Goal: Complete application form: Complete application form

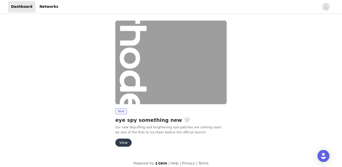
click at [125, 142] on button "View" at bounding box center [123, 142] width 16 height 8
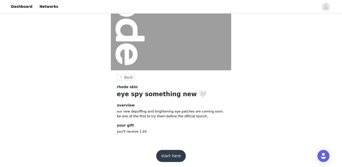
scroll to position [66, 0]
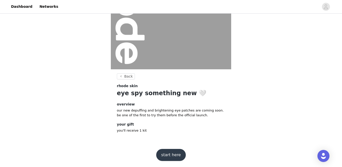
click at [171, 153] on button "start here" at bounding box center [171, 155] width 30 height 12
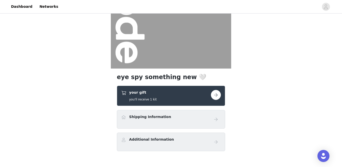
scroll to position [68, 0]
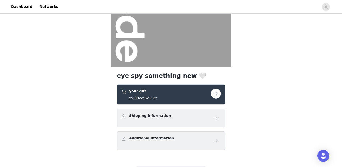
click at [218, 91] on button "button" at bounding box center [216, 94] width 10 height 10
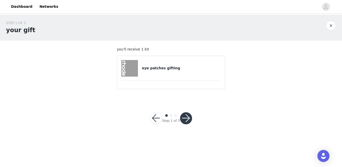
click at [188, 117] on button "button" at bounding box center [186, 118] width 12 height 12
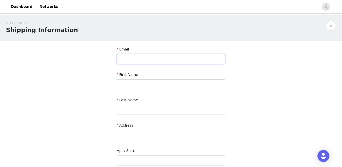
click at [180, 57] on input "text" at bounding box center [171, 59] width 108 height 10
type input "[EMAIL_ADDRESS][DOMAIN_NAME]"
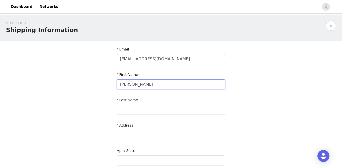
type input "[PERSON_NAME]"
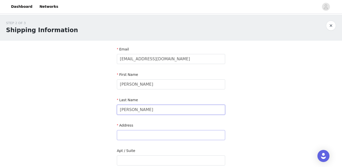
type input "[PERSON_NAME]"
click at [130, 135] on input "text" at bounding box center [171, 135] width 108 height 10
type input "[STREET_ADDRESS]"
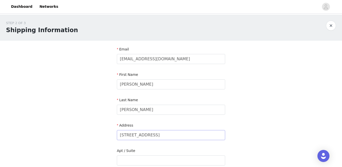
type input "[GEOGRAPHIC_DATA]"
type input "90048"
type input "3106663145"
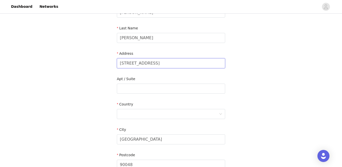
scroll to position [80, 0]
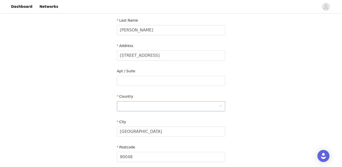
click at [190, 106] on div at bounding box center [169, 106] width 99 height 10
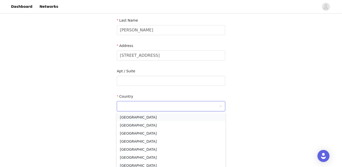
click at [181, 118] on li "[GEOGRAPHIC_DATA]" at bounding box center [171, 117] width 108 height 8
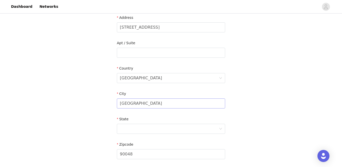
scroll to position [116, 0]
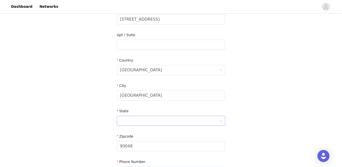
click at [159, 119] on div at bounding box center [169, 121] width 99 height 10
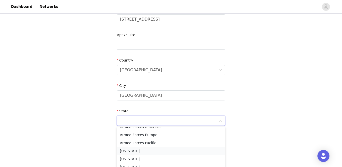
click at [139, 151] on li "[US_STATE]" at bounding box center [171, 151] width 108 height 8
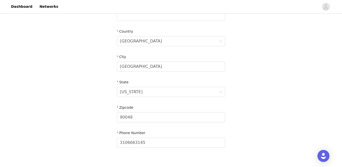
scroll to position [175, 0]
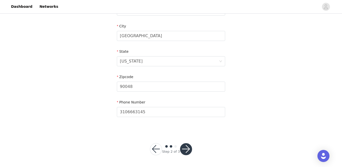
click at [183, 147] on button "button" at bounding box center [186, 149] width 12 height 12
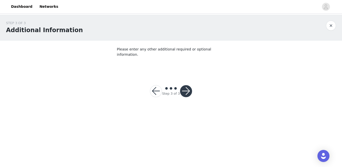
click at [189, 85] on button "button" at bounding box center [186, 91] width 12 height 12
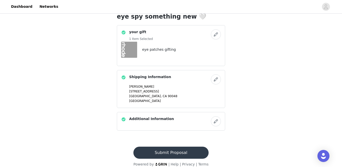
scroll to position [133, 0]
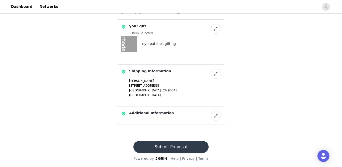
click at [168, 150] on button "Submit Proposal" at bounding box center [170, 147] width 75 height 12
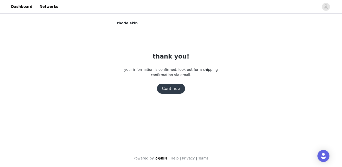
click at [179, 88] on button "Continue" at bounding box center [171, 89] width 28 height 10
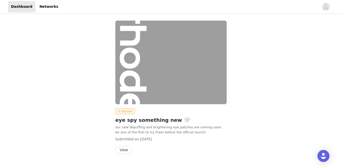
scroll to position [12, 0]
